Goal: Transaction & Acquisition: Purchase product/service

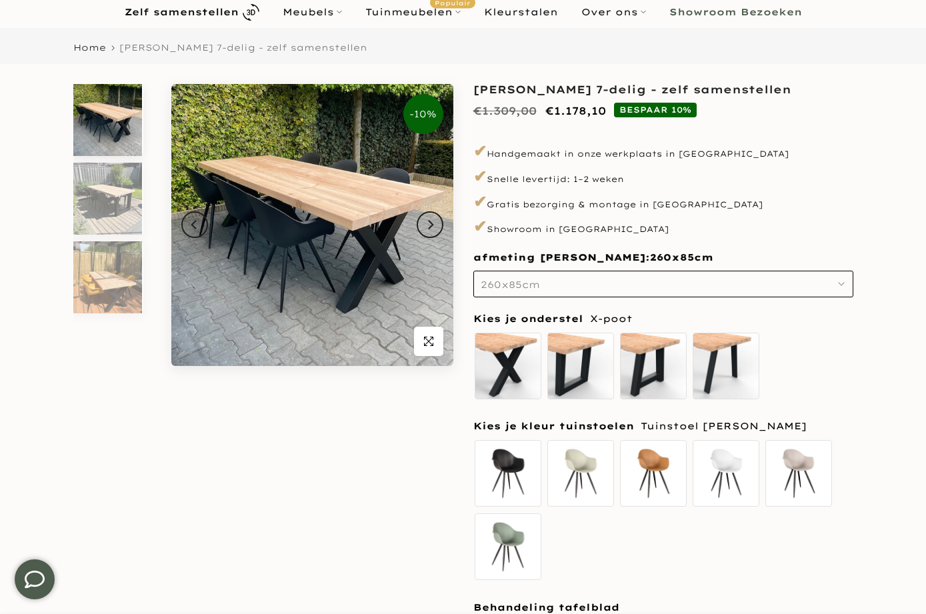
scroll to position [100, 0]
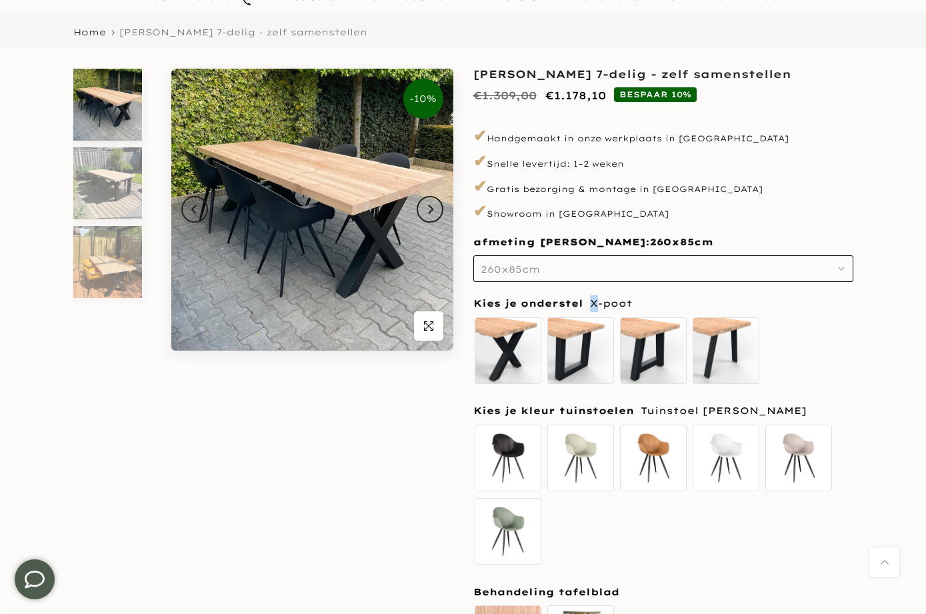
click at [842, 269] on icon "button" at bounding box center [841, 268] width 7 height 7
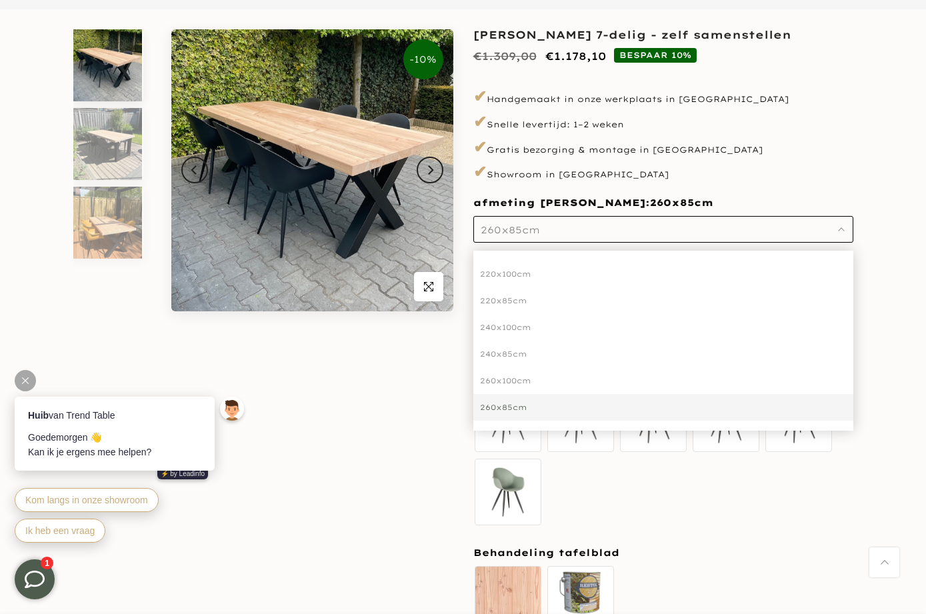
scroll to position [139, 0]
click at [525, 376] on div "260x100cm" at bounding box center [663, 381] width 380 height 27
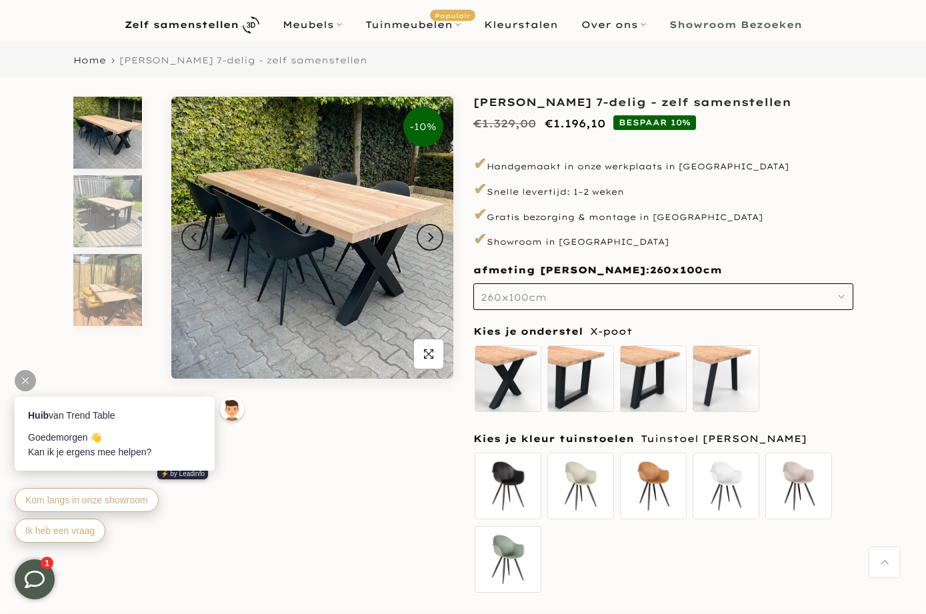
scroll to position [67, 0]
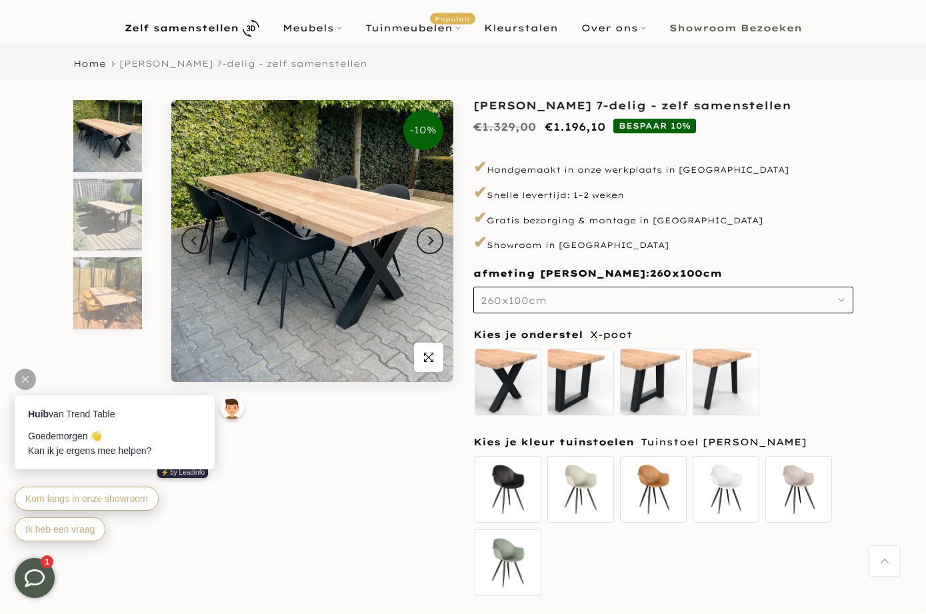
click at [439, 368] on span "button" at bounding box center [428, 358] width 29 height 29
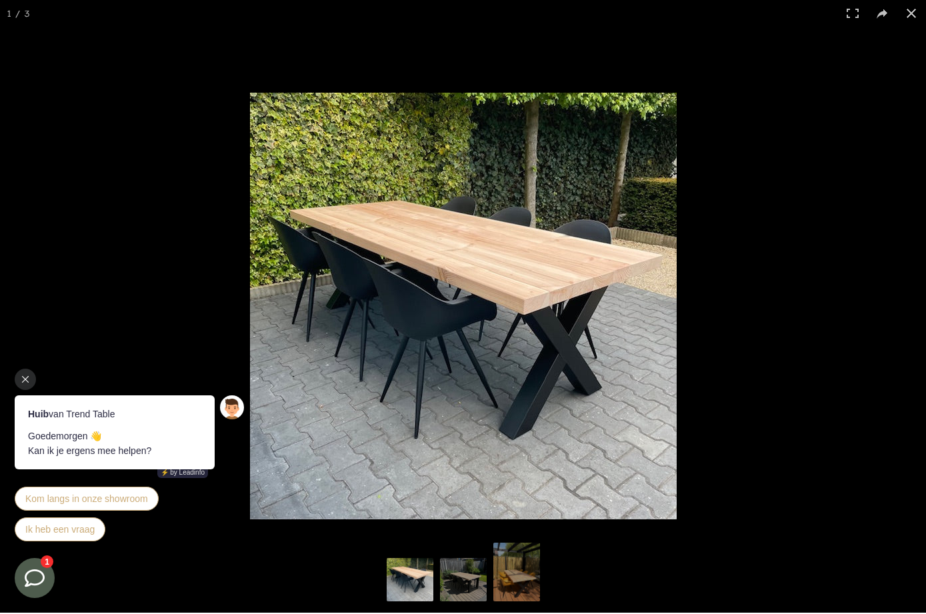
click at [919, 15] on button at bounding box center [911, 14] width 29 height 29
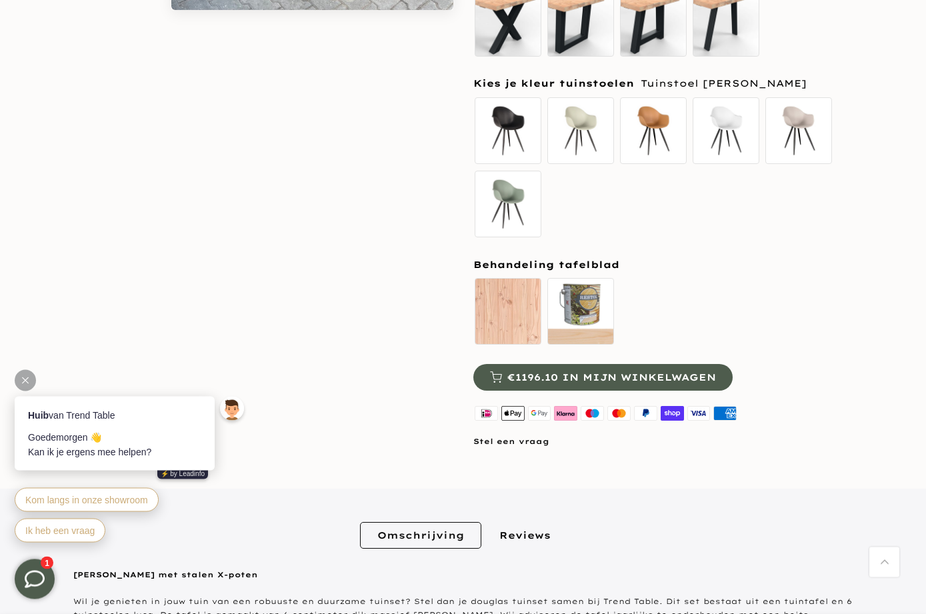
scroll to position [441, 0]
click at [584, 303] on label "Zelf behandelen - beits meegeleverd" at bounding box center [580, 311] width 67 height 67
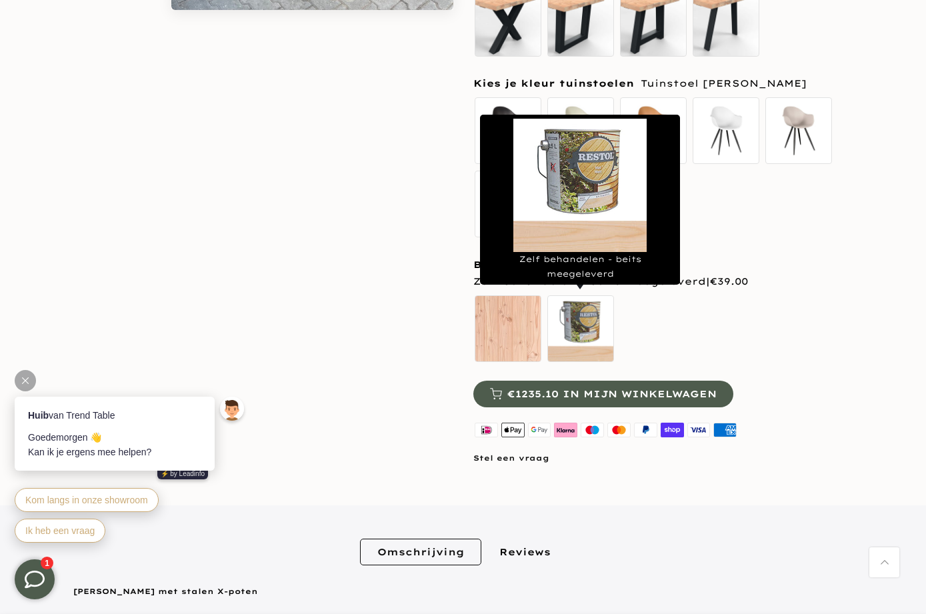
click at [507, 325] on label "Onbehandeld" at bounding box center [508, 328] width 67 height 67
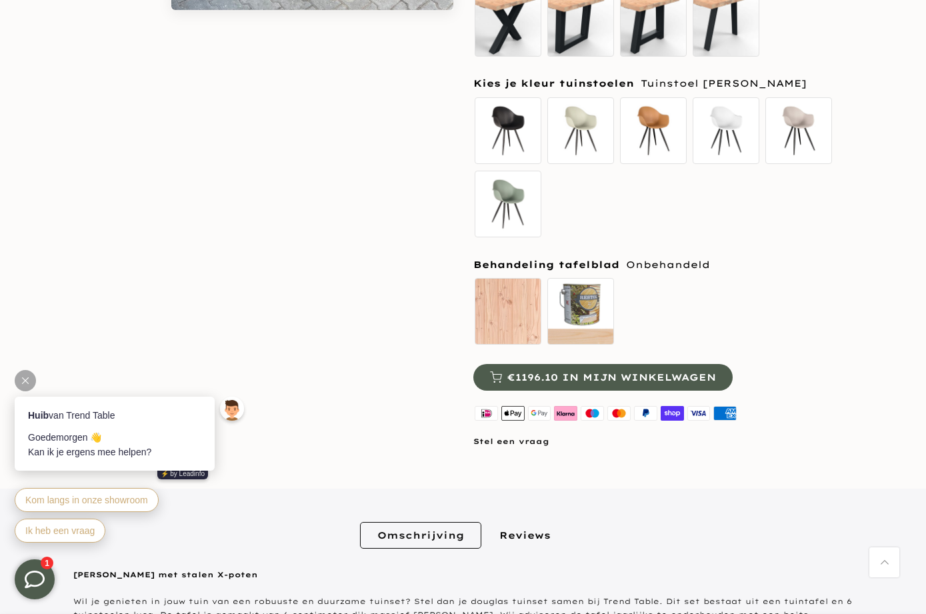
click at [585, 307] on label "Zelf behandelen - beits meegeleverd" at bounding box center [580, 311] width 67 height 67
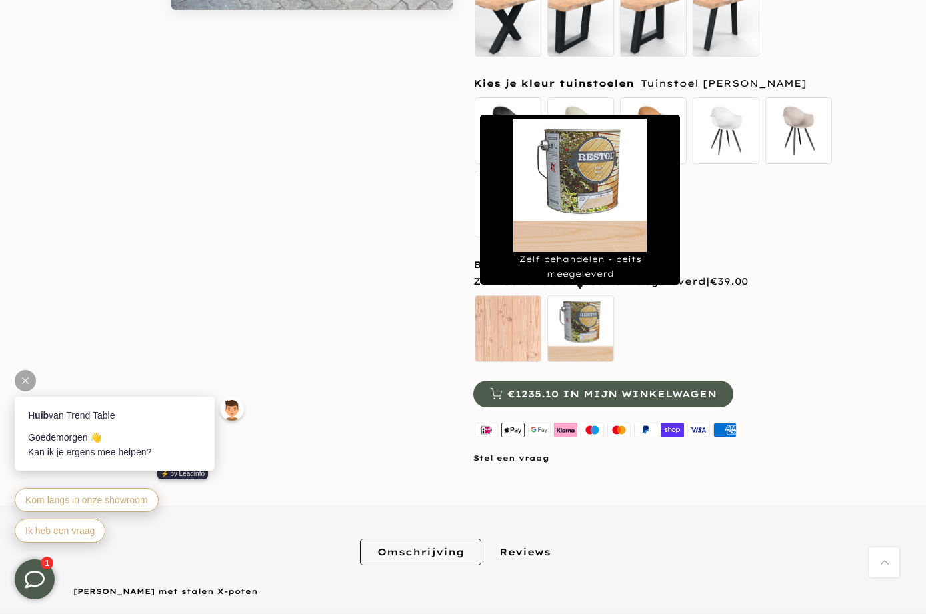
click at [603, 335] on label "Zelf behandelen - beits meegeleverd" at bounding box center [580, 328] width 67 height 67
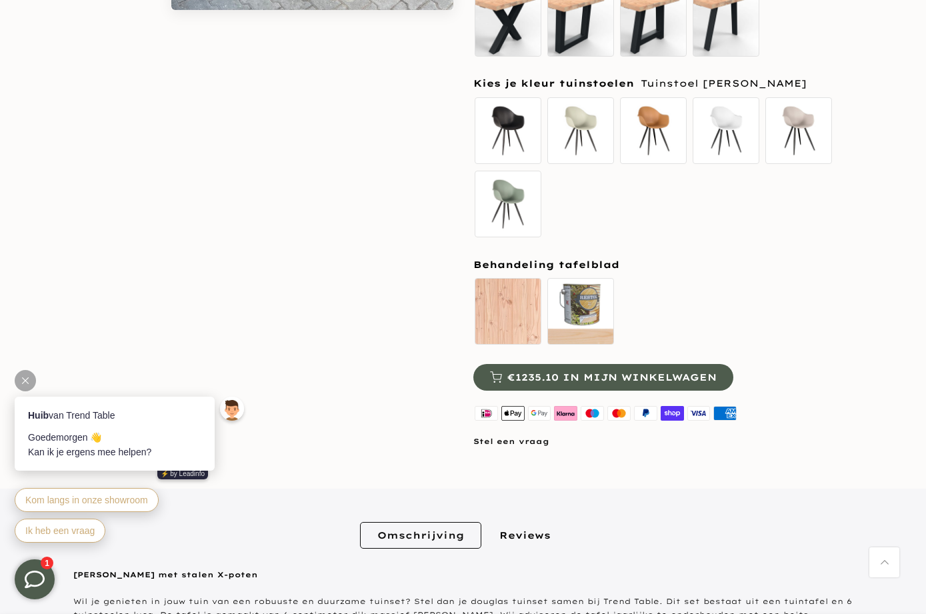
click at [861, 398] on div "**********" at bounding box center [663, 88] width 400 height 721
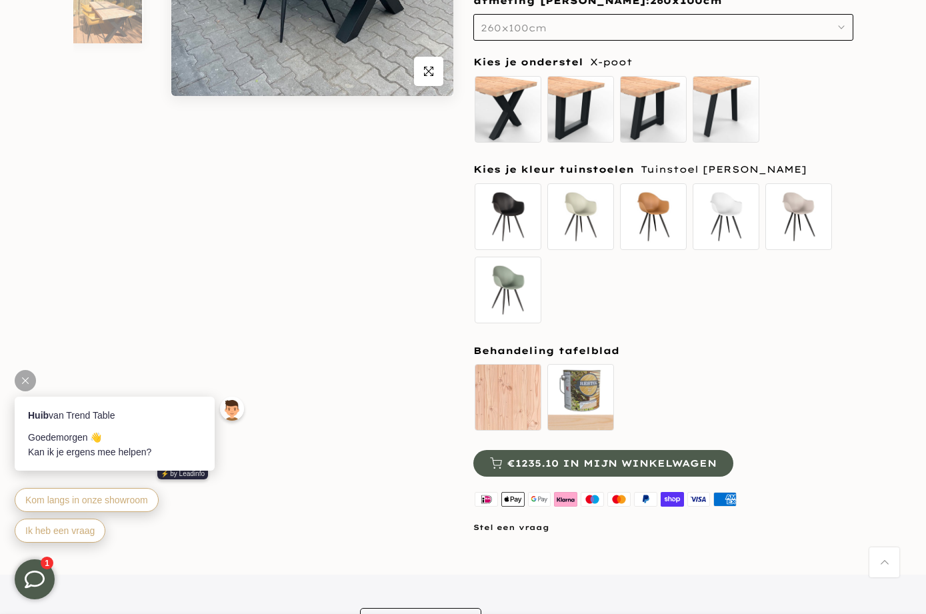
scroll to position [0, 0]
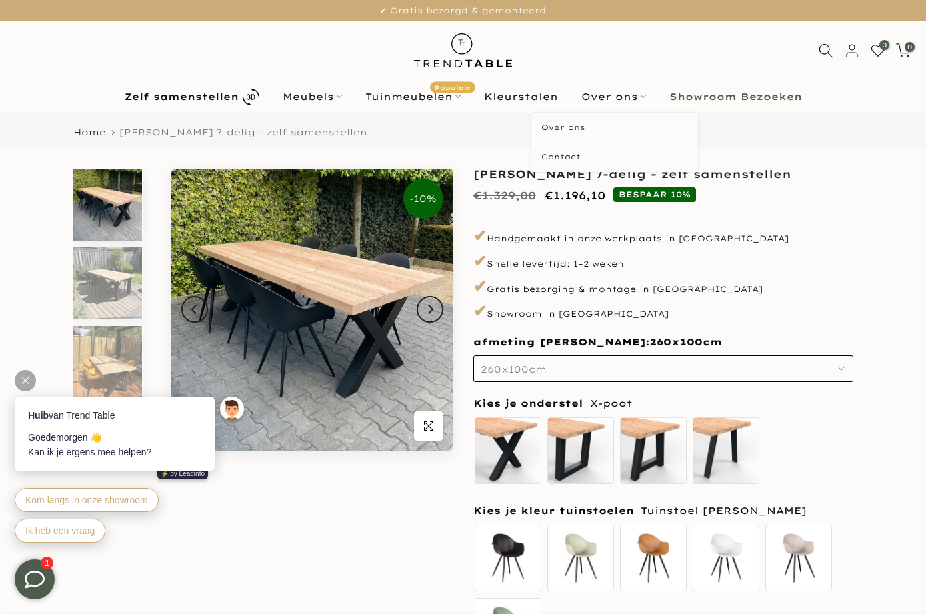
click at [645, 101] on link "Over ons" at bounding box center [613, 97] width 88 height 16
click at [623, 105] on link "Over ons" at bounding box center [613, 97] width 88 height 16
click at [569, 132] on link "Over ons" at bounding box center [614, 128] width 167 height 30
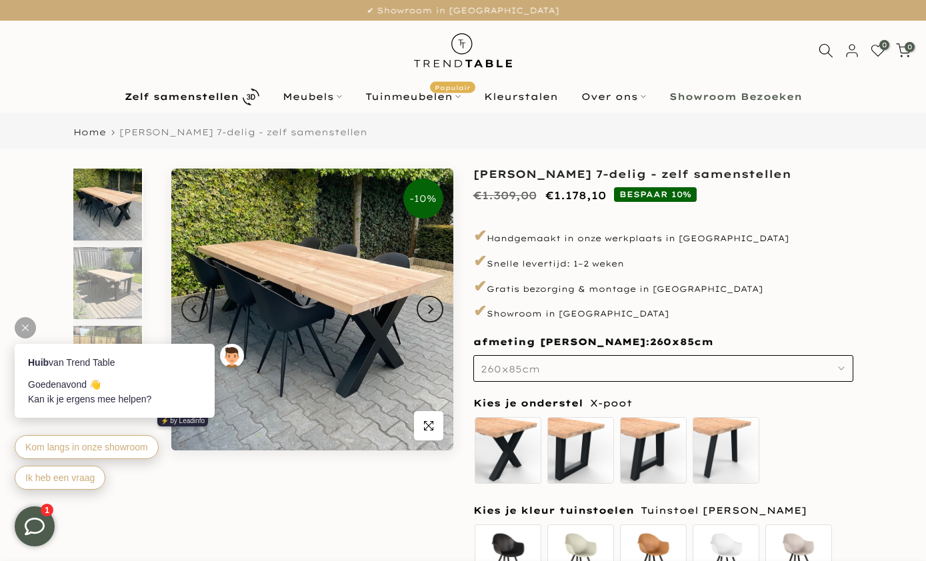
click at [417, 103] on link "Tuinmeubelen Populair" at bounding box center [412, 97] width 119 height 16
click at [419, 98] on link "Tuinmeubelen Populair" at bounding box center [412, 97] width 119 height 16
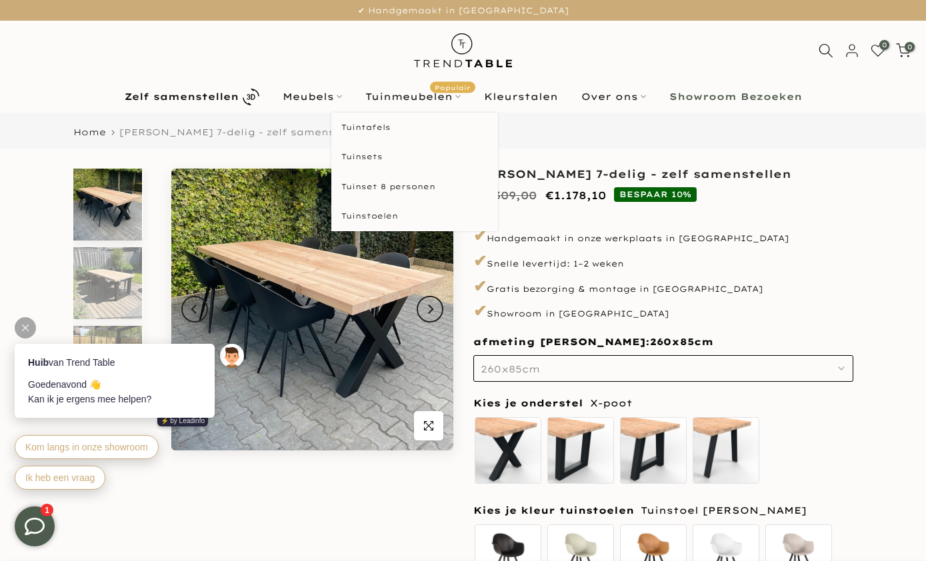
click at [408, 128] on link "Tuintafels" at bounding box center [414, 128] width 167 height 30
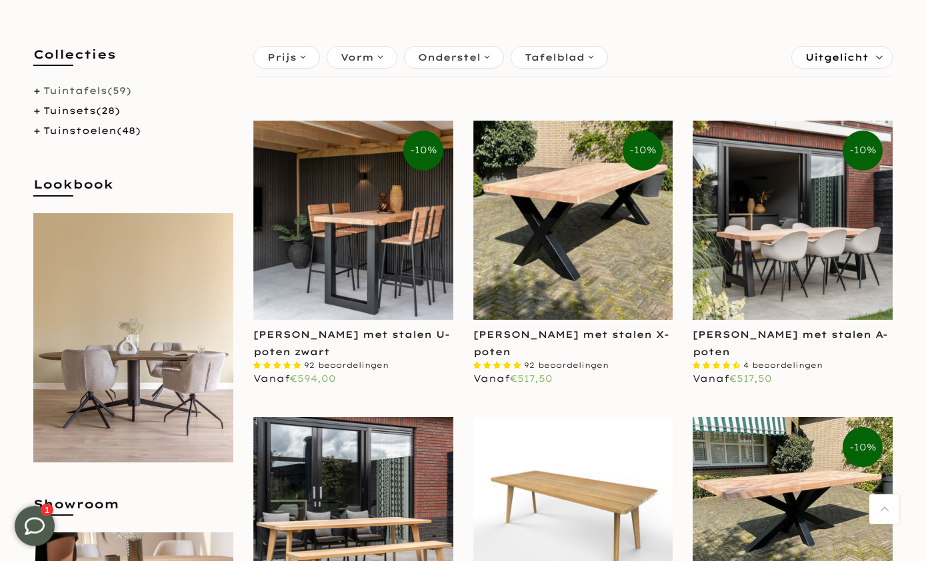
scroll to position [241, 0]
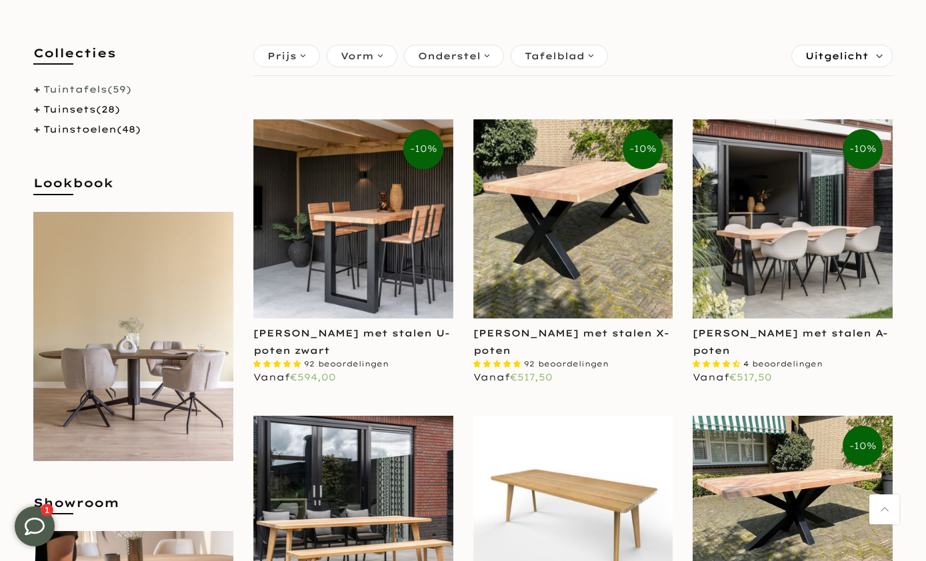
click at [607, 317] on img at bounding box center [573, 219] width 200 height 200
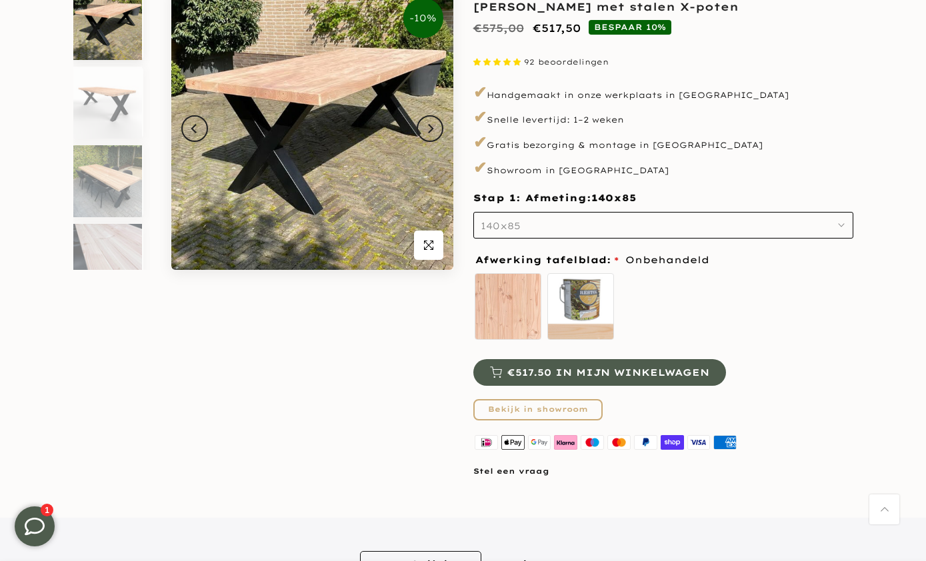
scroll to position [177, 0]
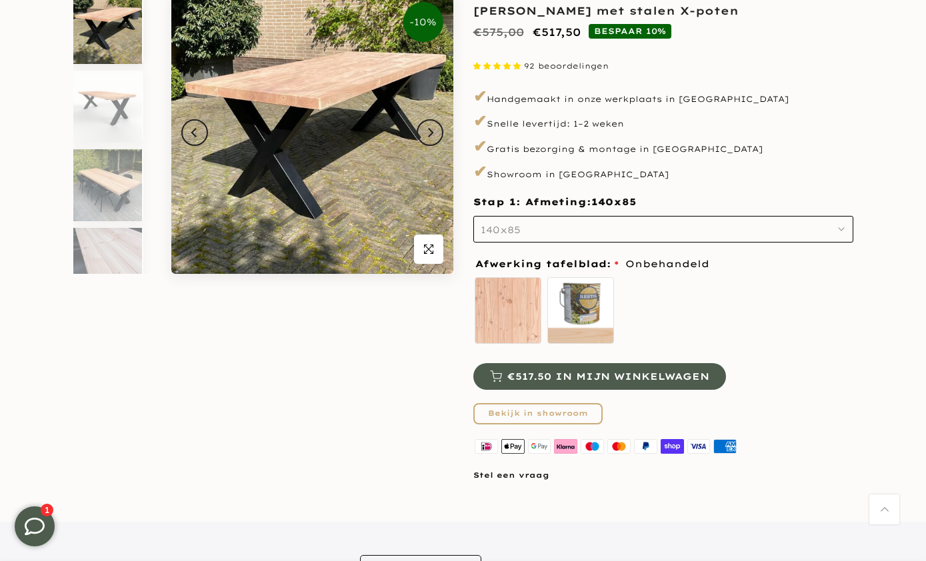
click at [839, 227] on icon "button" at bounding box center [841, 229] width 7 height 7
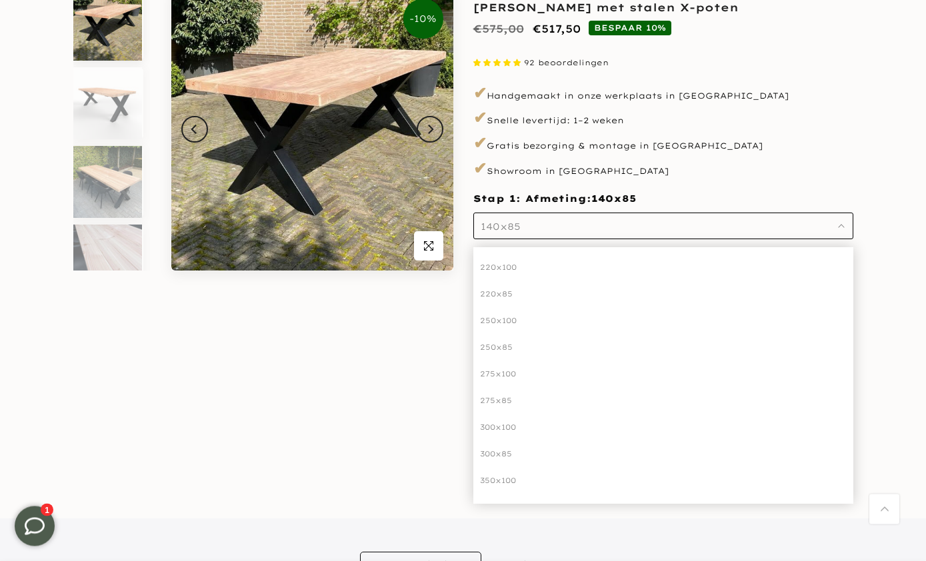
scroll to position [181, 0]
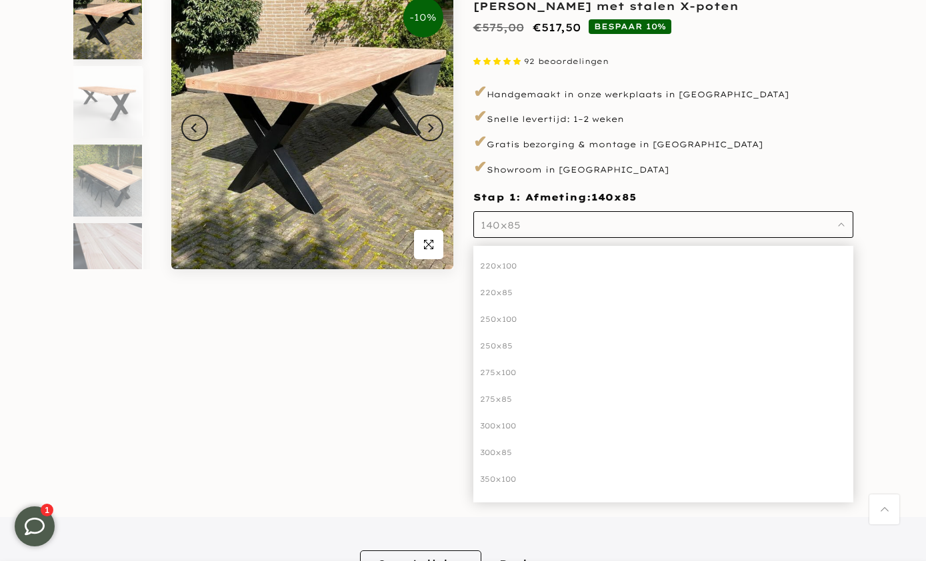
click at [384, 427] on div "-10% Uitverkocht Klik om te vergroten" at bounding box center [263, 232] width 400 height 491
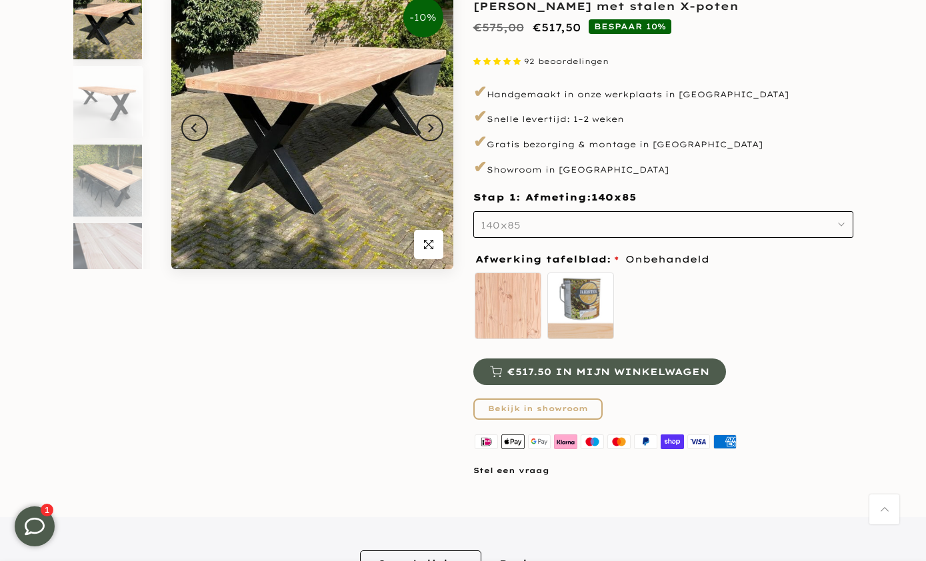
click at [95, 387] on div "-10% Uitverkocht Klik om te vergroten" at bounding box center [263, 232] width 400 height 491
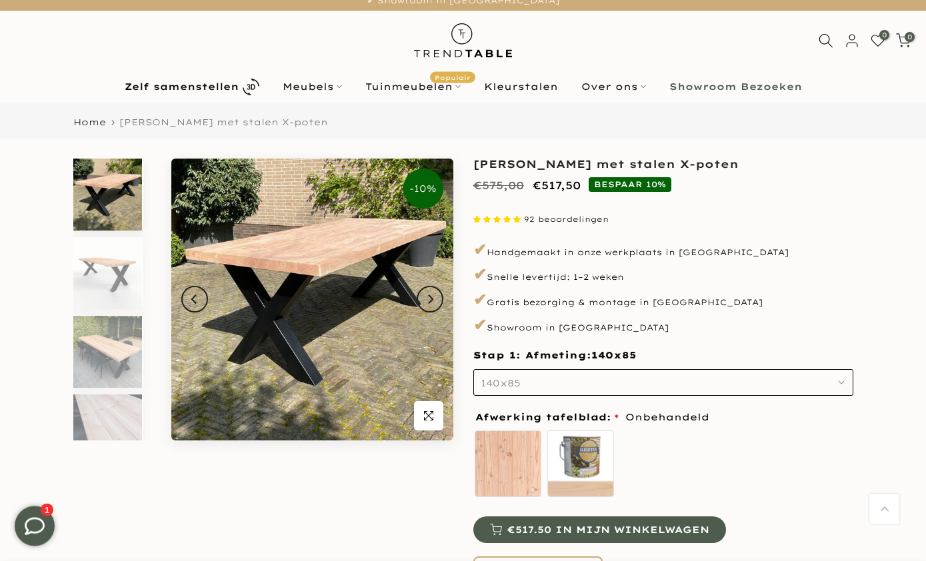
scroll to position [0, 0]
